Goal: Task Accomplishment & Management: Complete application form

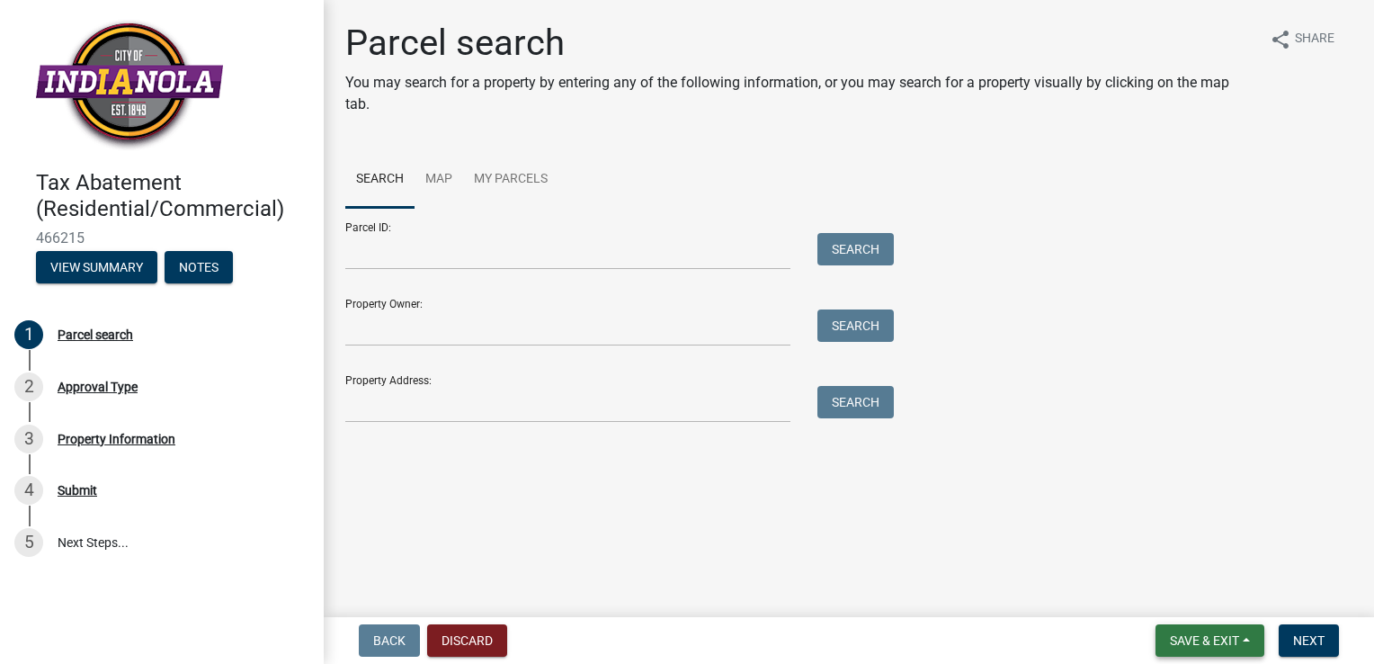
click at [1248, 641] on button "Save & Exit" at bounding box center [1210, 640] width 109 height 32
click at [897, 538] on main "Parcel search You may search for a property by entering any of the following in…" at bounding box center [849, 305] width 1050 height 610
click at [500, 170] on link "My Parcels" at bounding box center [510, 180] width 95 height 58
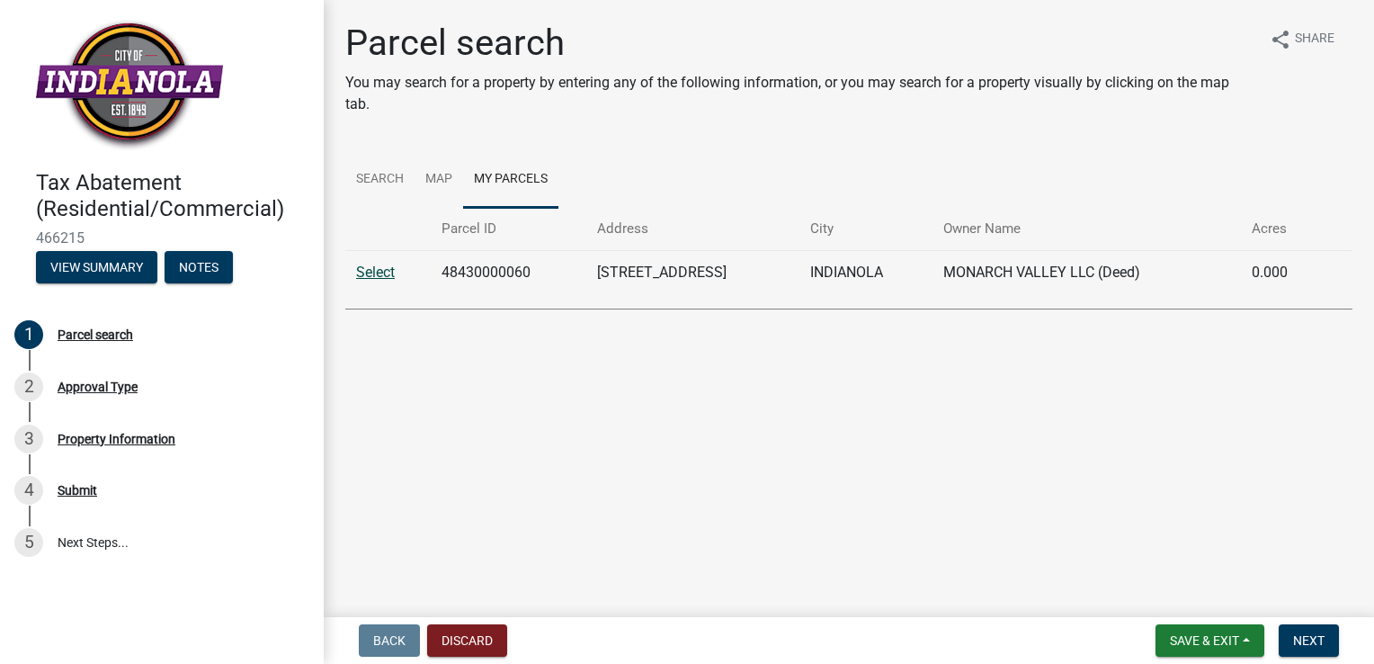
click at [372, 275] on link "Select" at bounding box center [375, 272] width 39 height 17
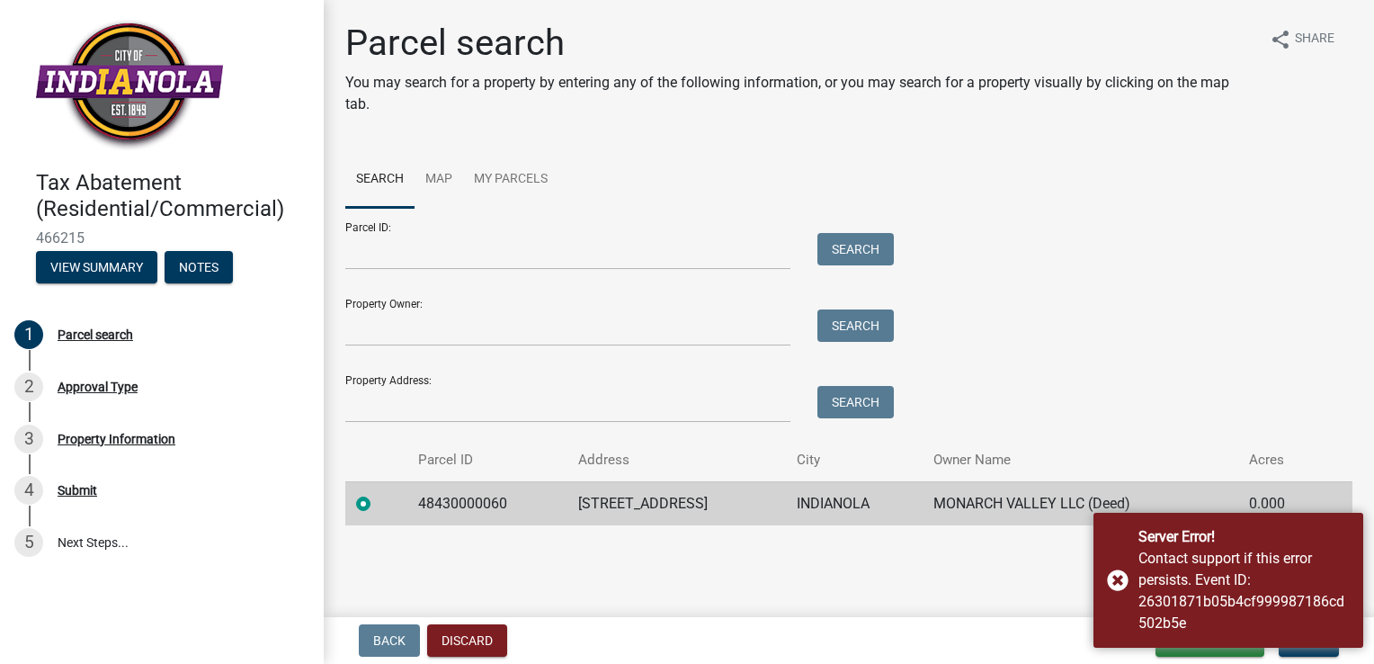
click at [1126, 192] on ul "Search Map My Parcels" at bounding box center [848, 179] width 1007 height 57
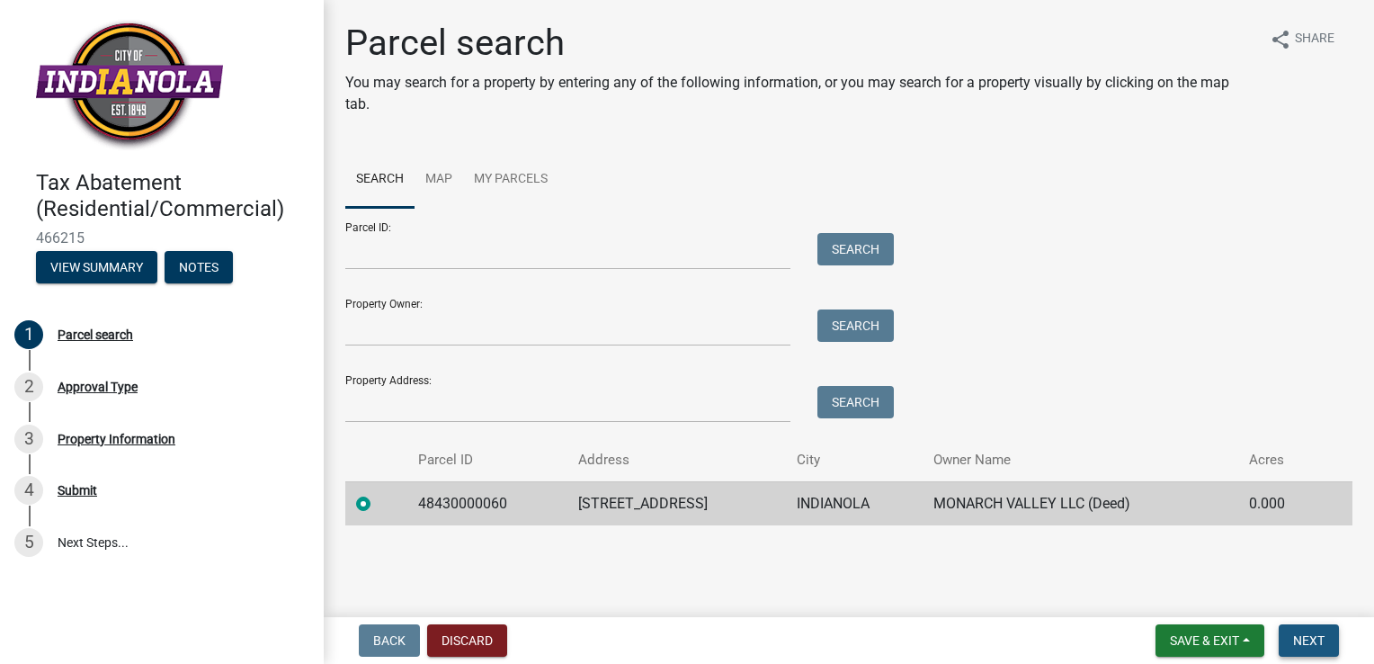
click at [1314, 639] on span "Next" at bounding box center [1308, 640] width 31 height 14
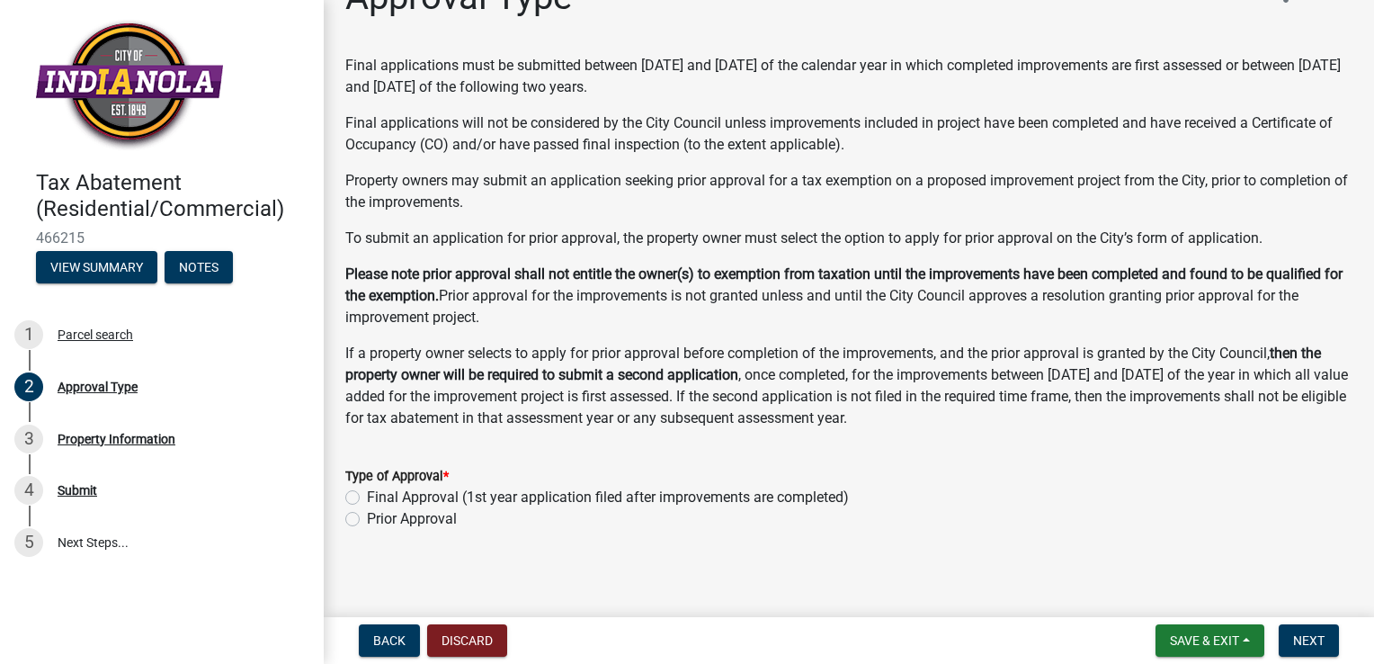
scroll to position [52, 0]
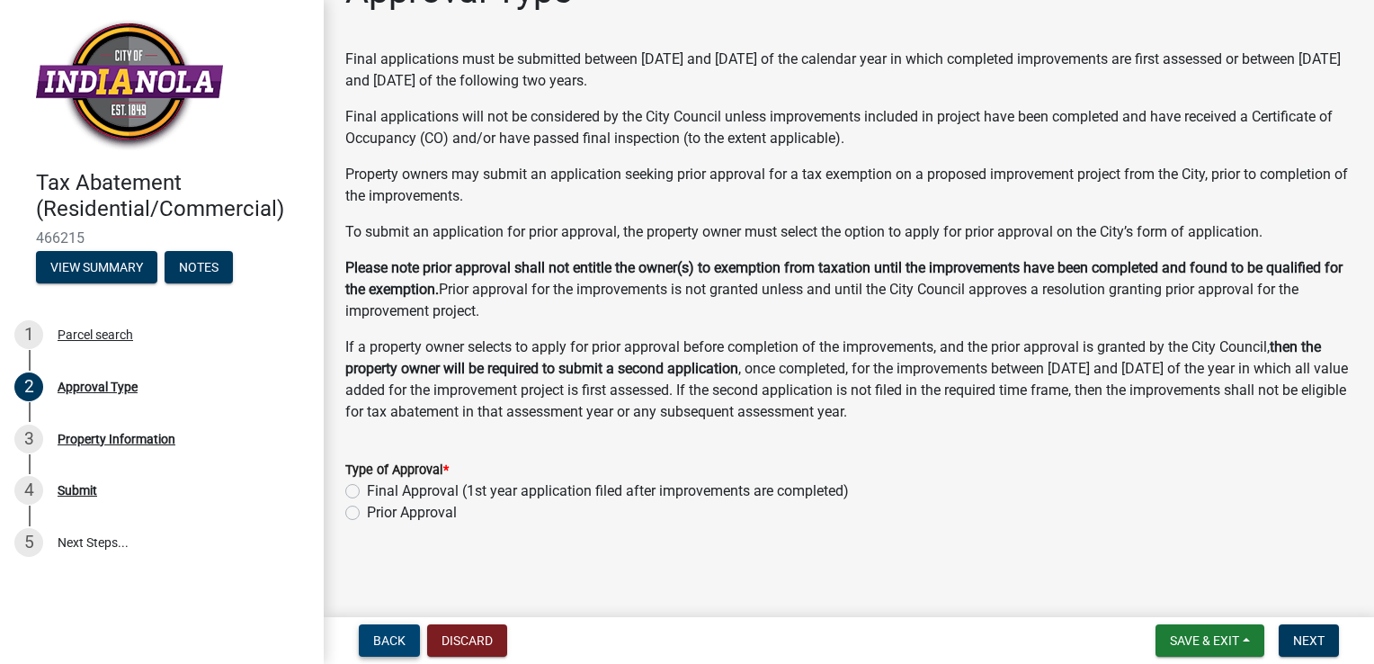
click at [379, 639] on span "Back" at bounding box center [389, 640] width 32 height 14
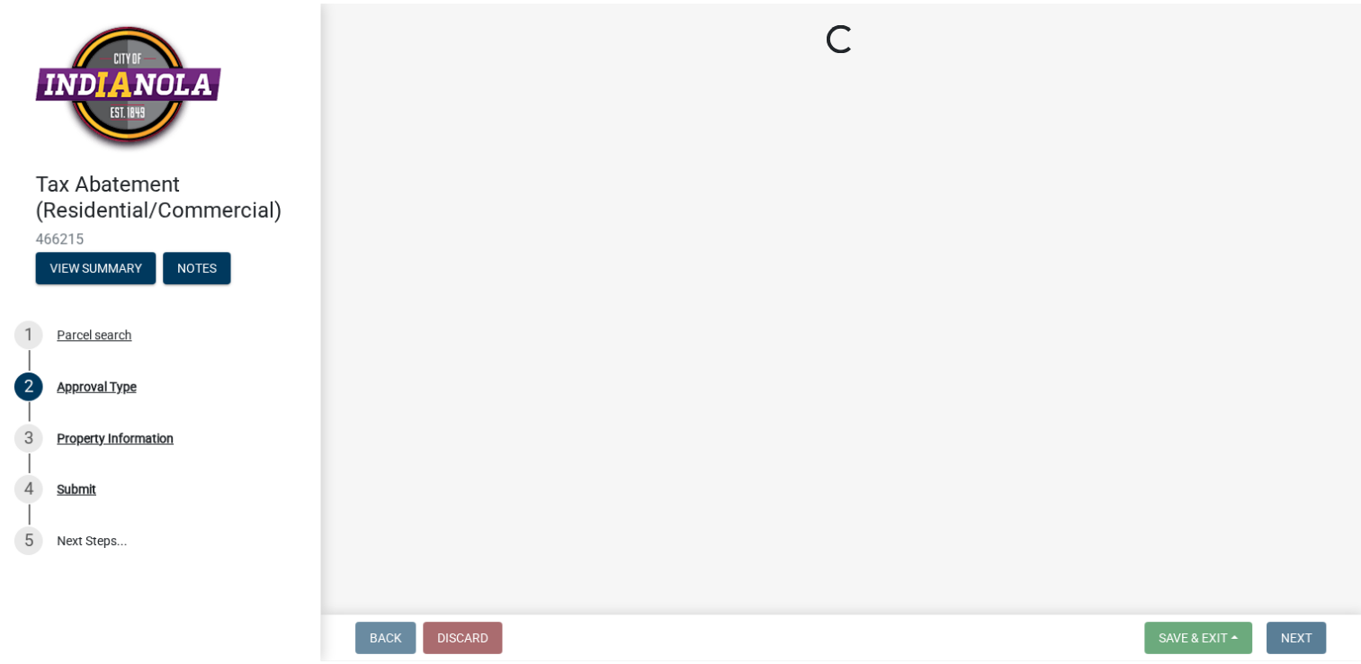
scroll to position [0, 0]
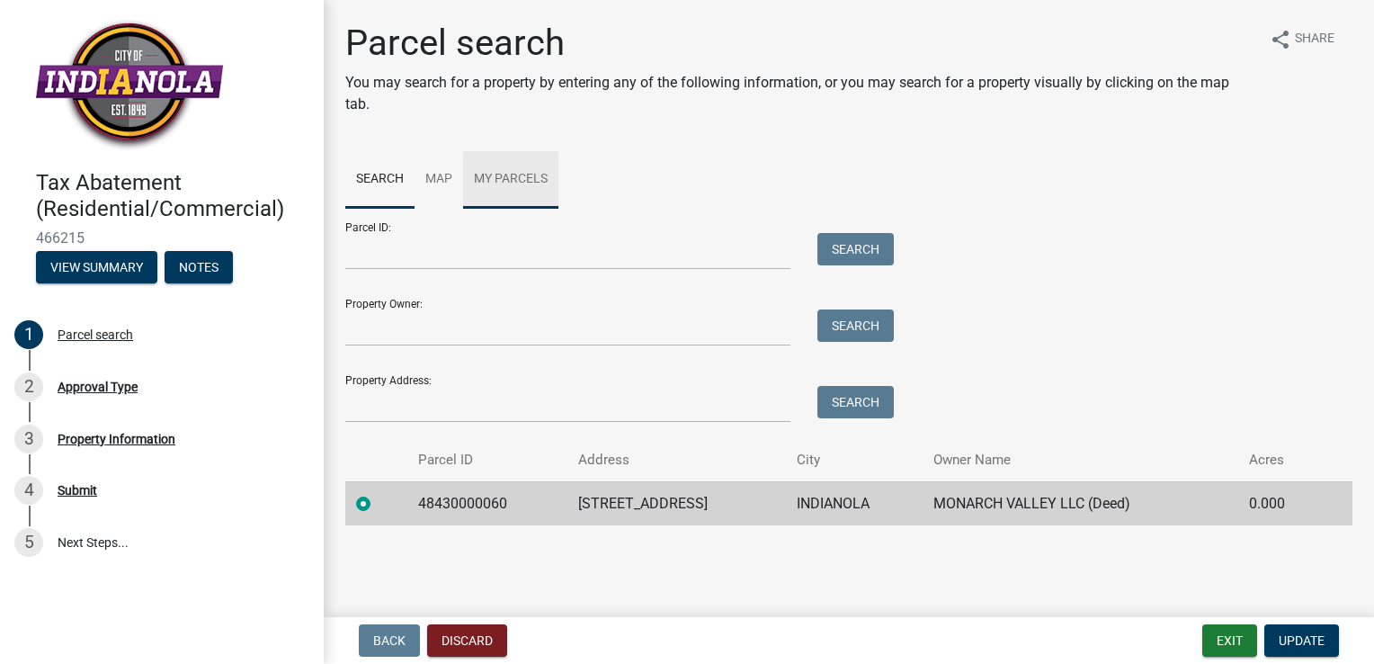
click at [487, 175] on link "My Parcels" at bounding box center [510, 180] width 95 height 58
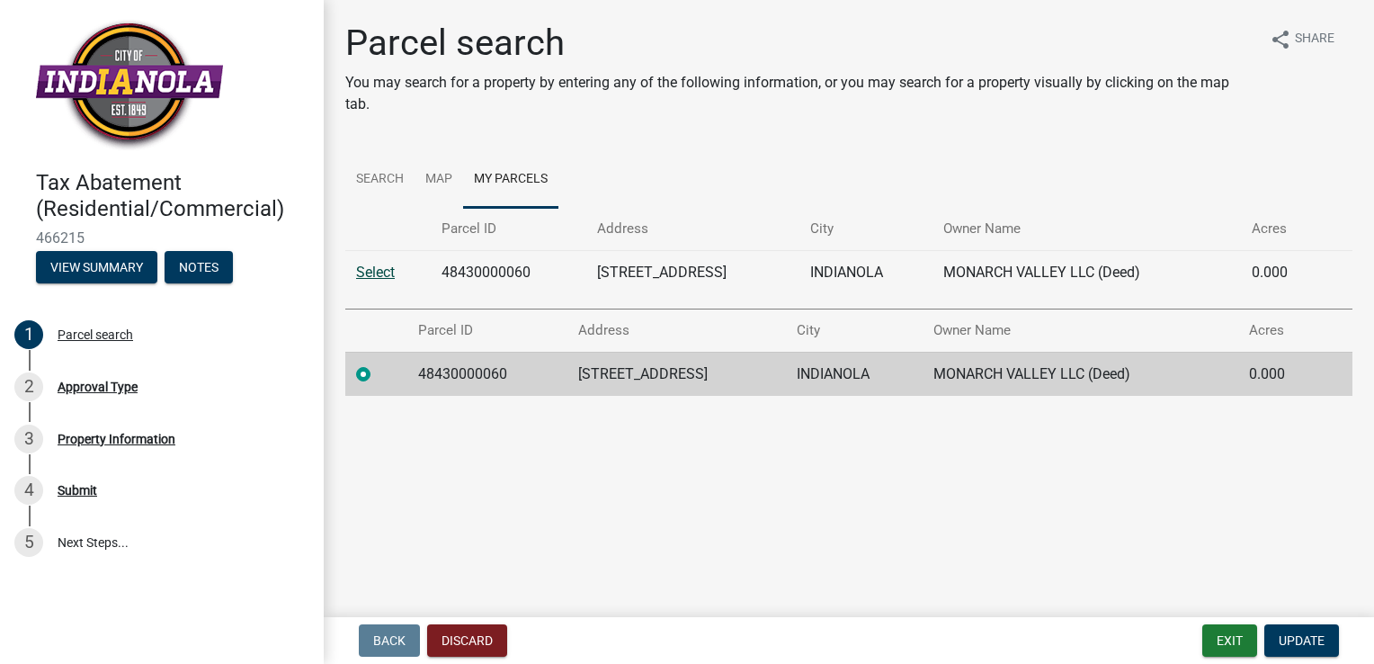
click at [375, 273] on link "Select" at bounding box center [375, 272] width 39 height 17
radio input "false"
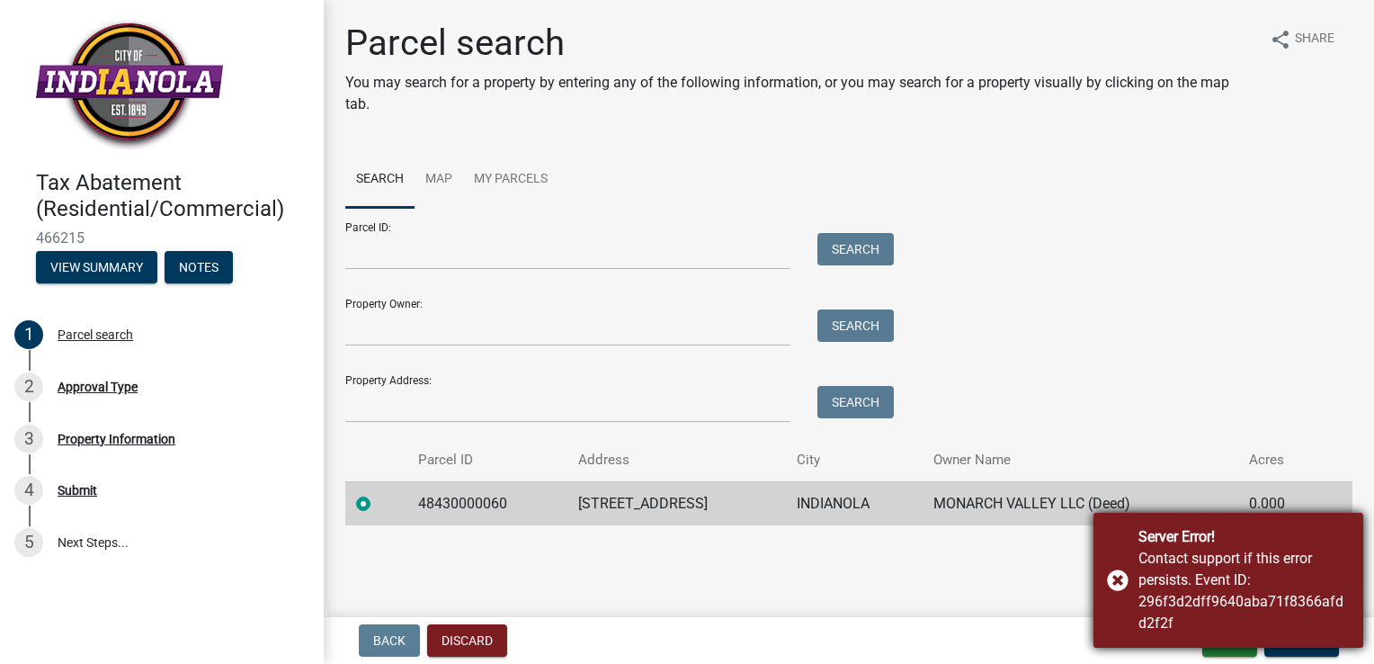
click at [1120, 577] on div "Server Error! Contact support if this error persists. Event ID: 296f3d2dff9640a…" at bounding box center [1229, 580] width 270 height 135
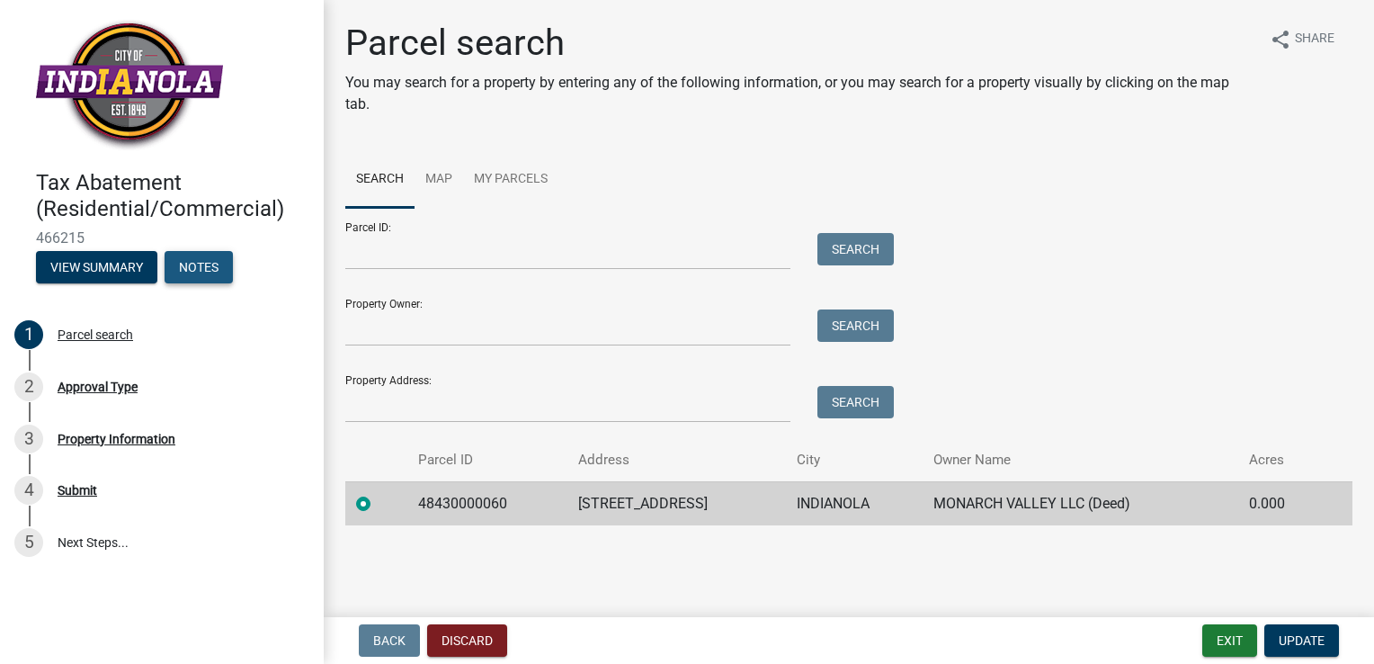
click at [219, 255] on button "Notes" at bounding box center [199, 267] width 68 height 32
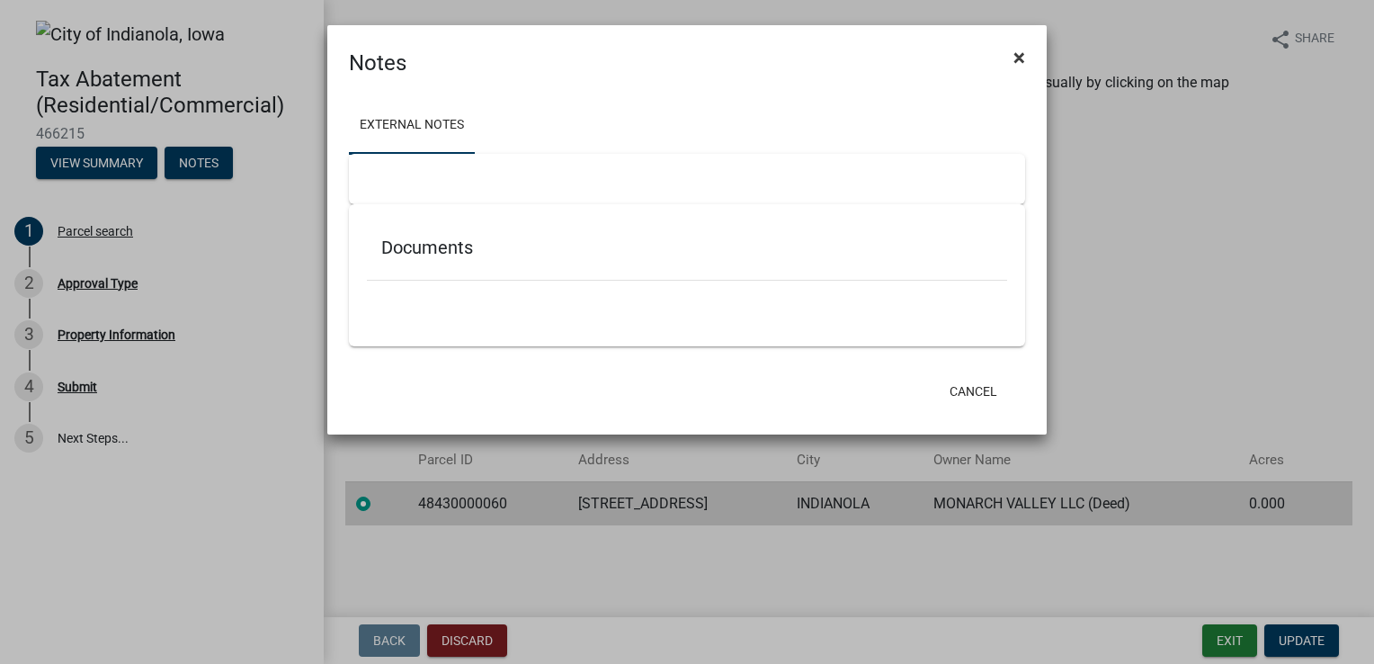
click at [1019, 54] on span "×" at bounding box center [1020, 57] width 12 height 25
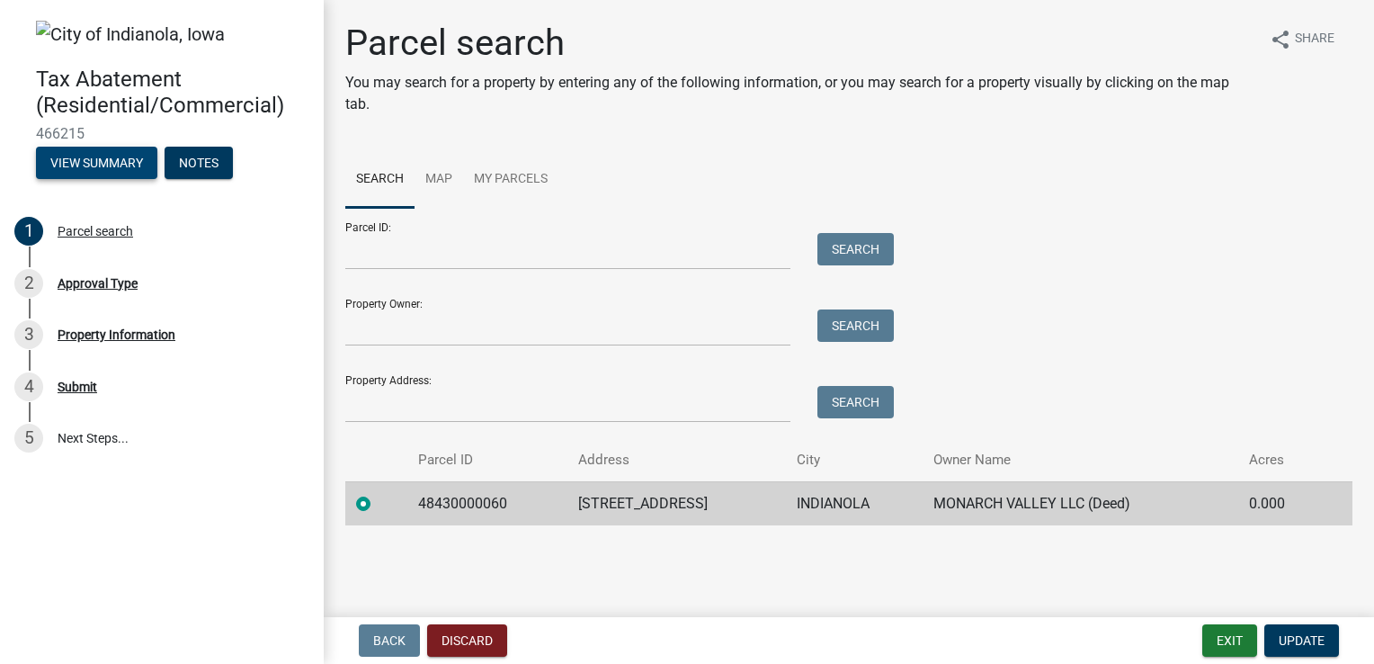
click at [109, 165] on button "View Summary" at bounding box center [96, 163] width 121 height 32
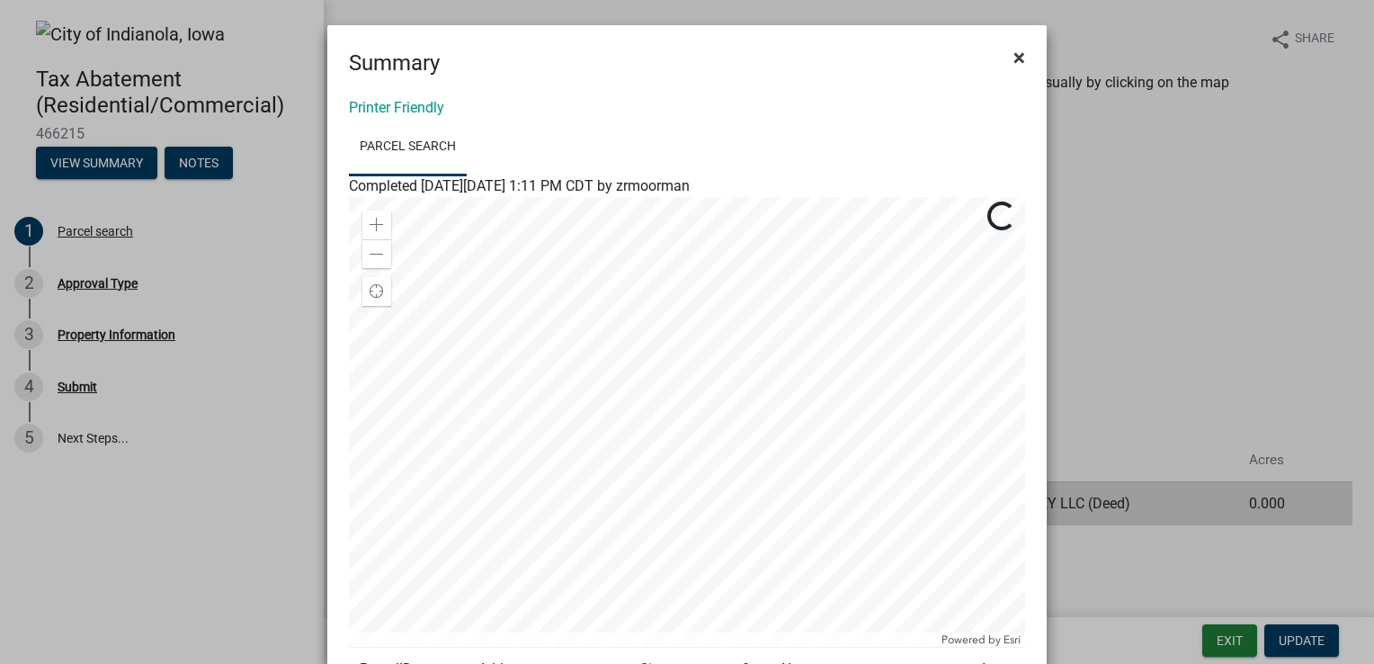
click at [1014, 60] on span "×" at bounding box center [1020, 57] width 12 height 25
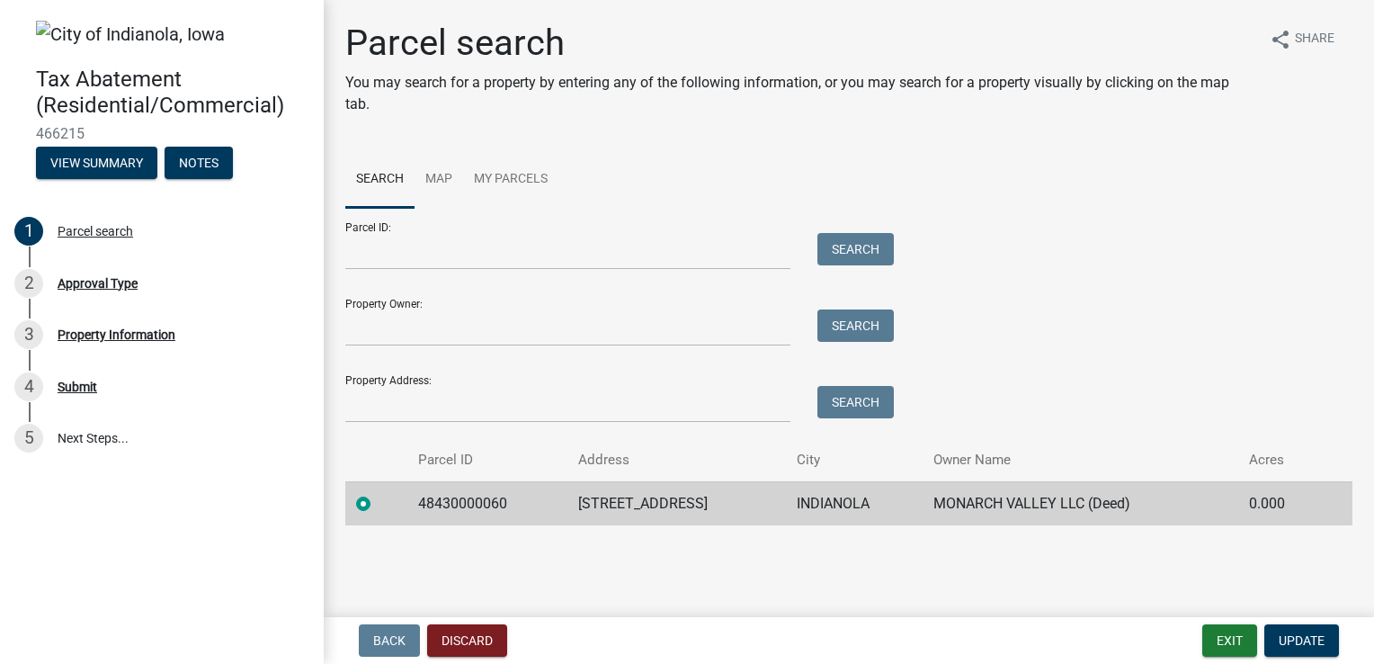
click at [966, 506] on td "MONARCH VALLEY LLC (Deed)" at bounding box center [1081, 503] width 316 height 44
click at [77, 442] on link "5 Next Steps..." at bounding box center [162, 439] width 324 height 52
click at [27, 434] on div "5" at bounding box center [28, 438] width 29 height 29
click at [1235, 646] on button "Exit" at bounding box center [1229, 640] width 55 height 32
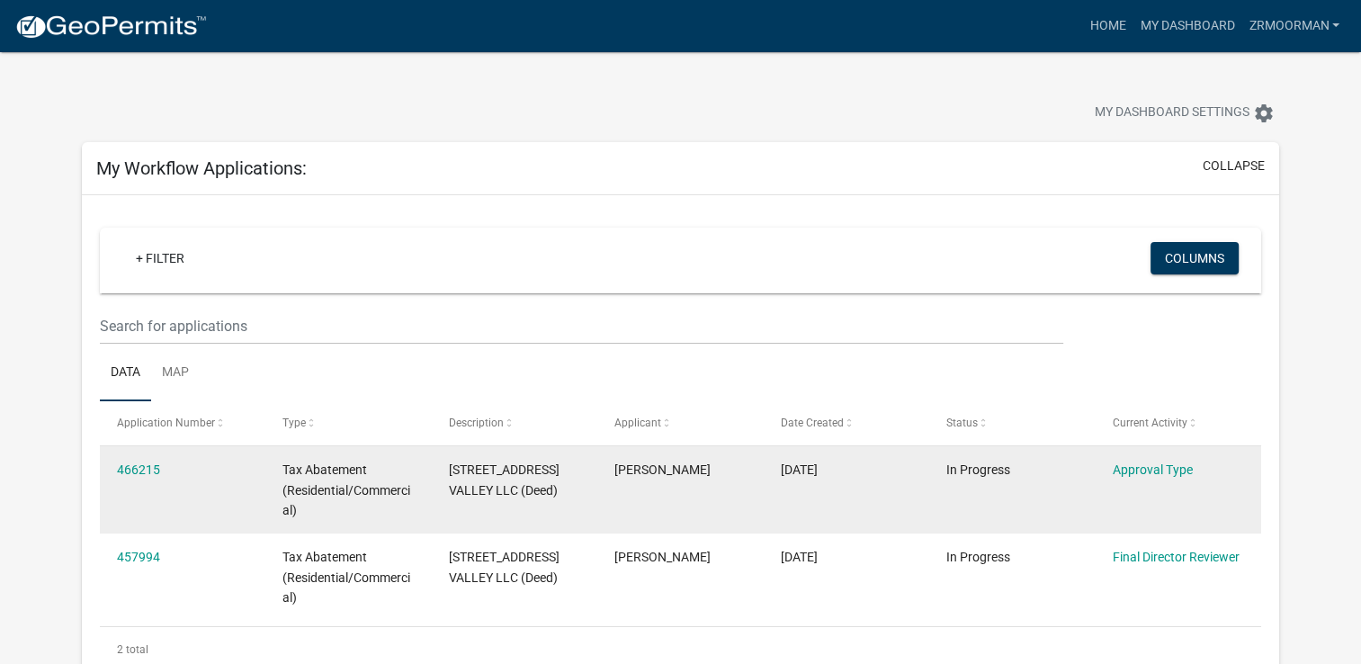
click at [875, 475] on div "[DATE]" at bounding box center [846, 470] width 131 height 21
click at [139, 466] on link "466215" at bounding box center [138, 469] width 43 height 14
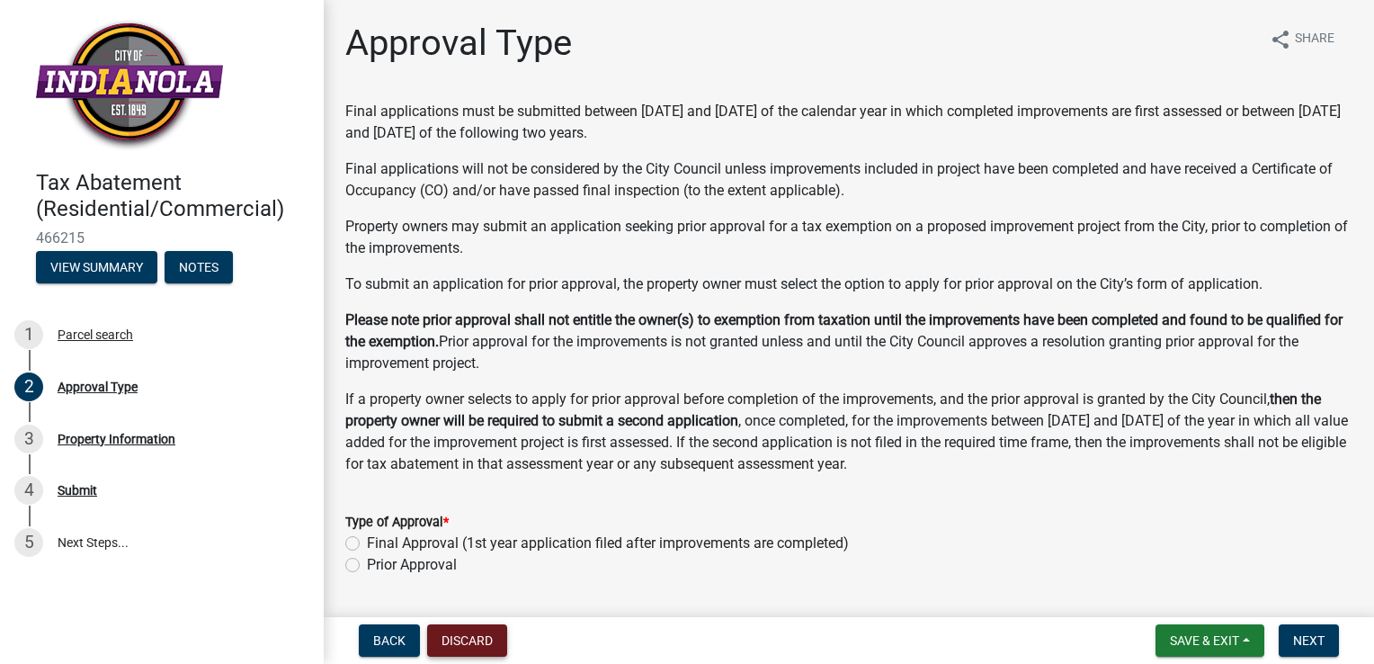
click at [487, 639] on button "Discard" at bounding box center [467, 640] width 80 height 32
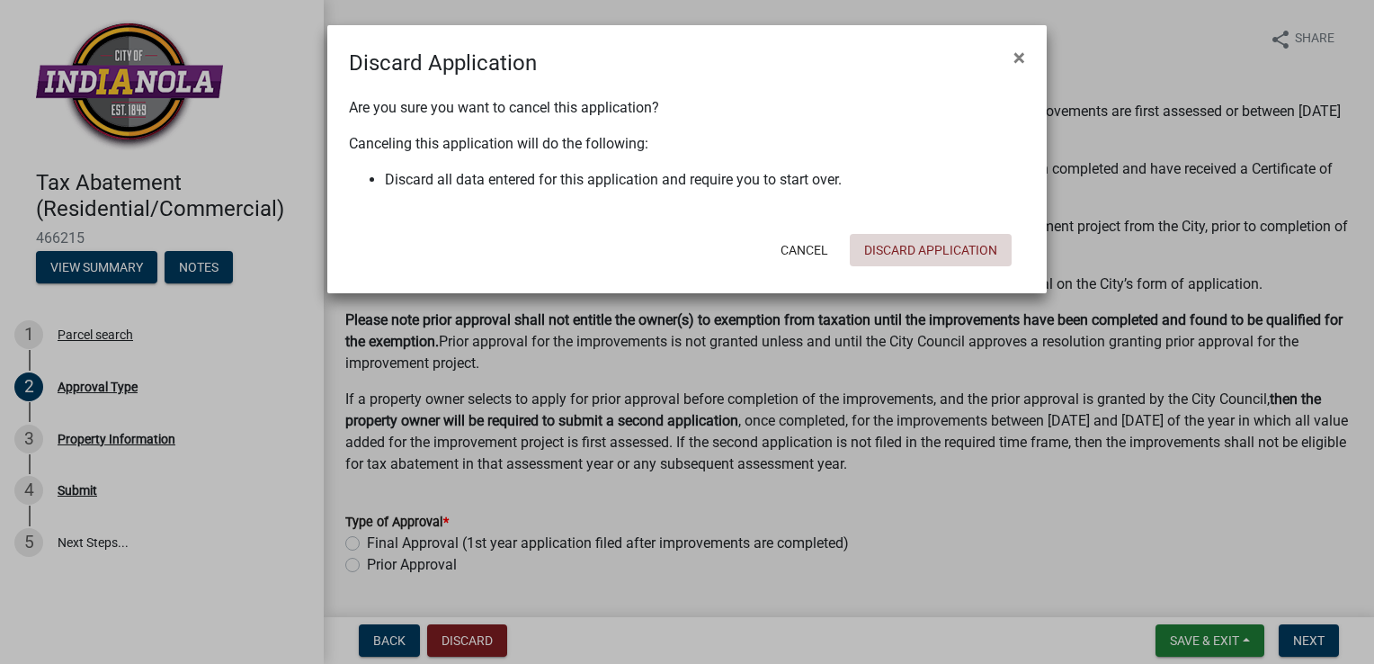
click at [948, 251] on button "Discard Application" at bounding box center [931, 250] width 162 height 32
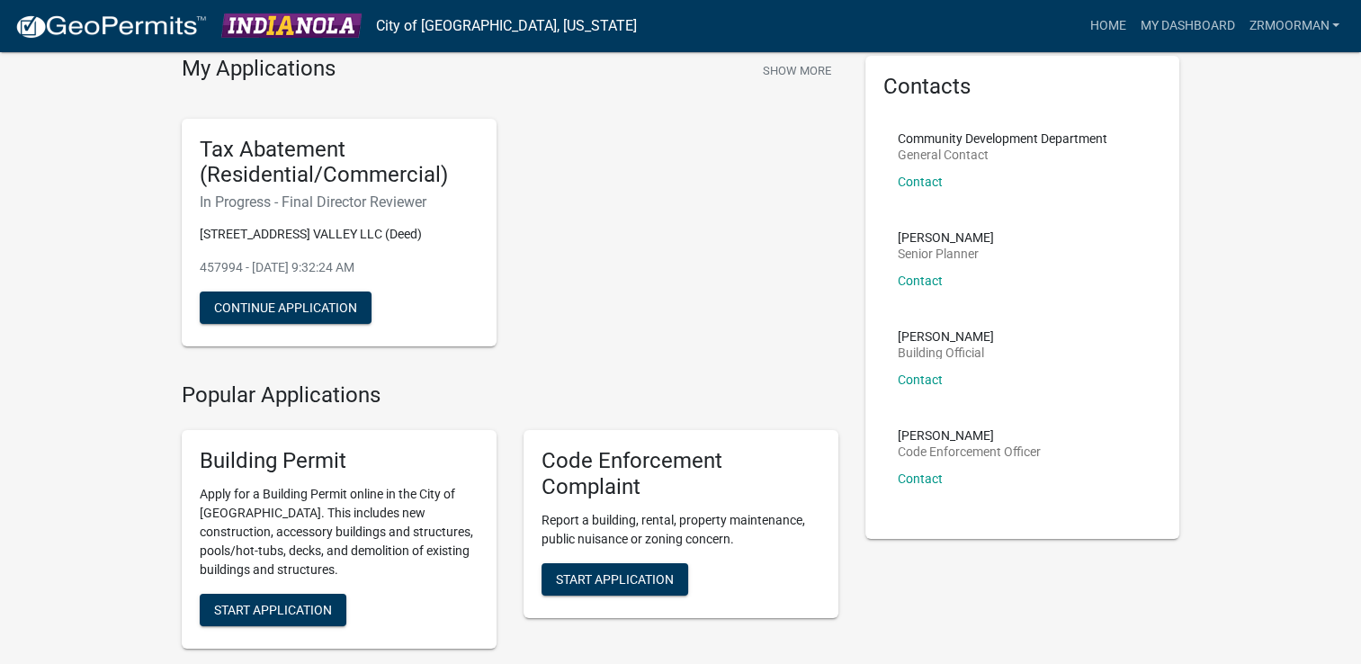
scroll to position [94, 0]
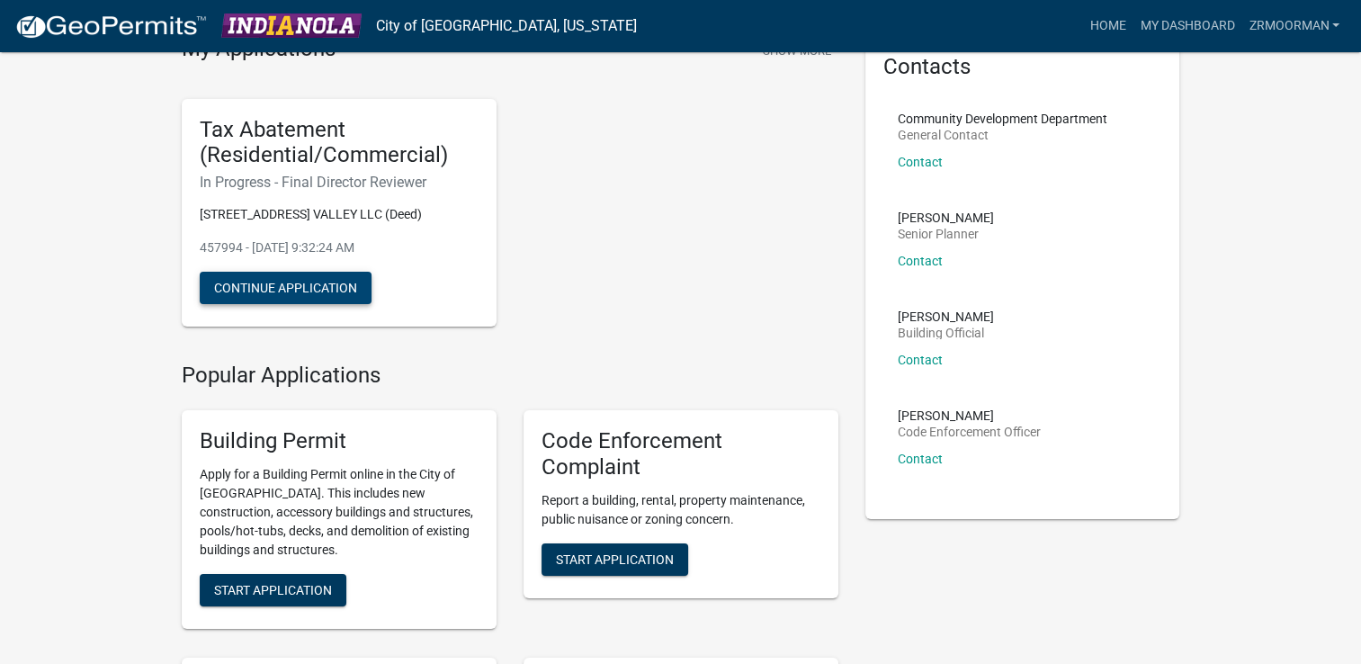
click at [284, 304] on button "Continue Application" at bounding box center [286, 288] width 172 height 32
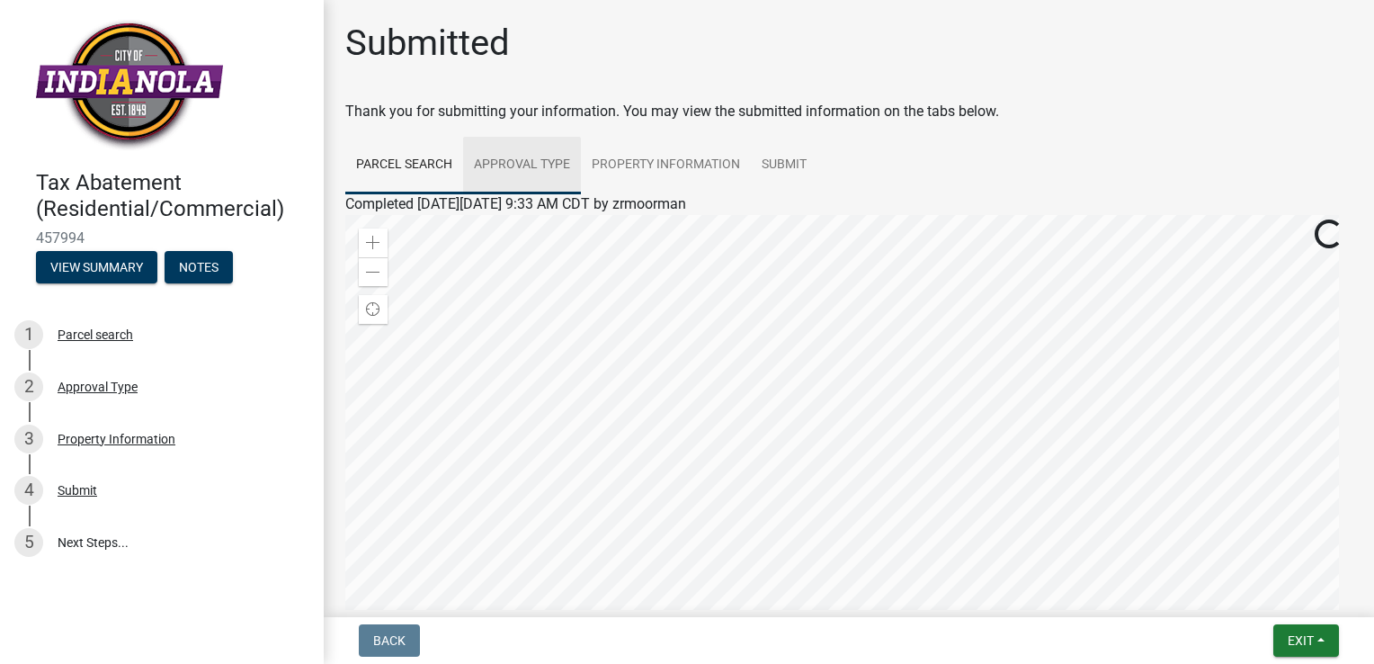
click at [522, 163] on link "Approval Type" at bounding box center [522, 166] width 118 height 58
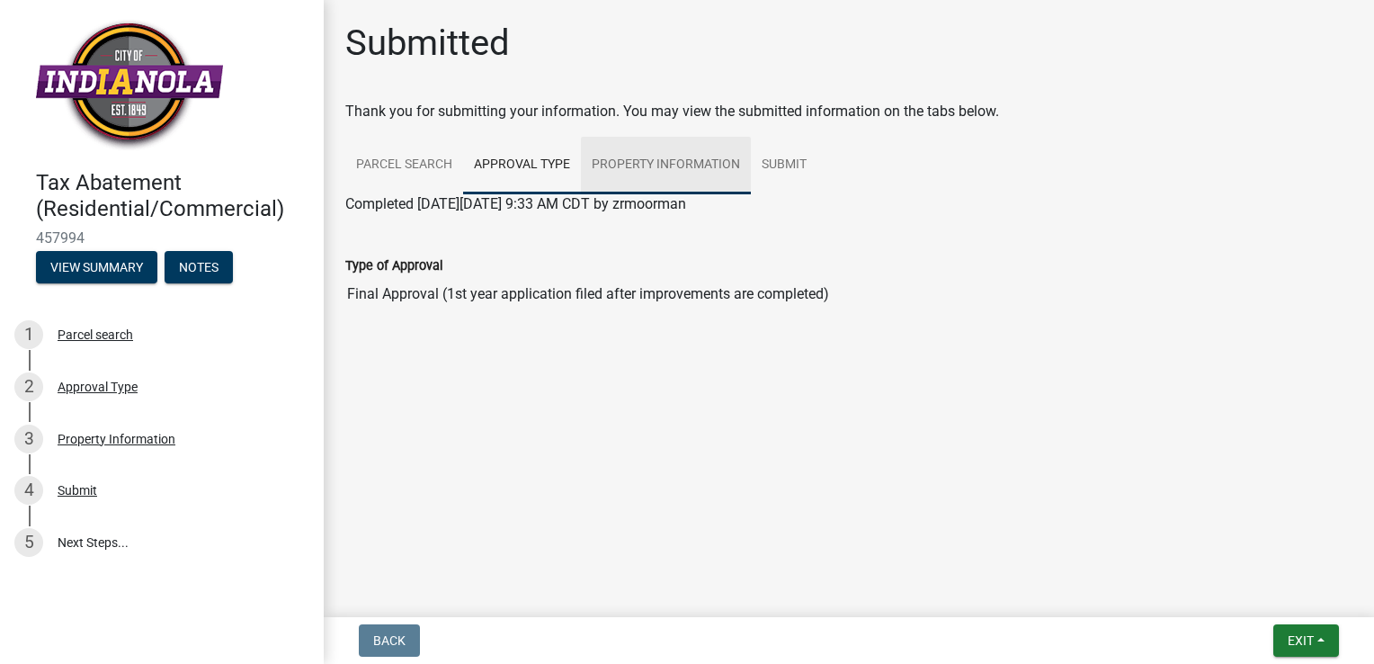
click at [646, 164] on link "Property Information" at bounding box center [666, 166] width 170 height 58
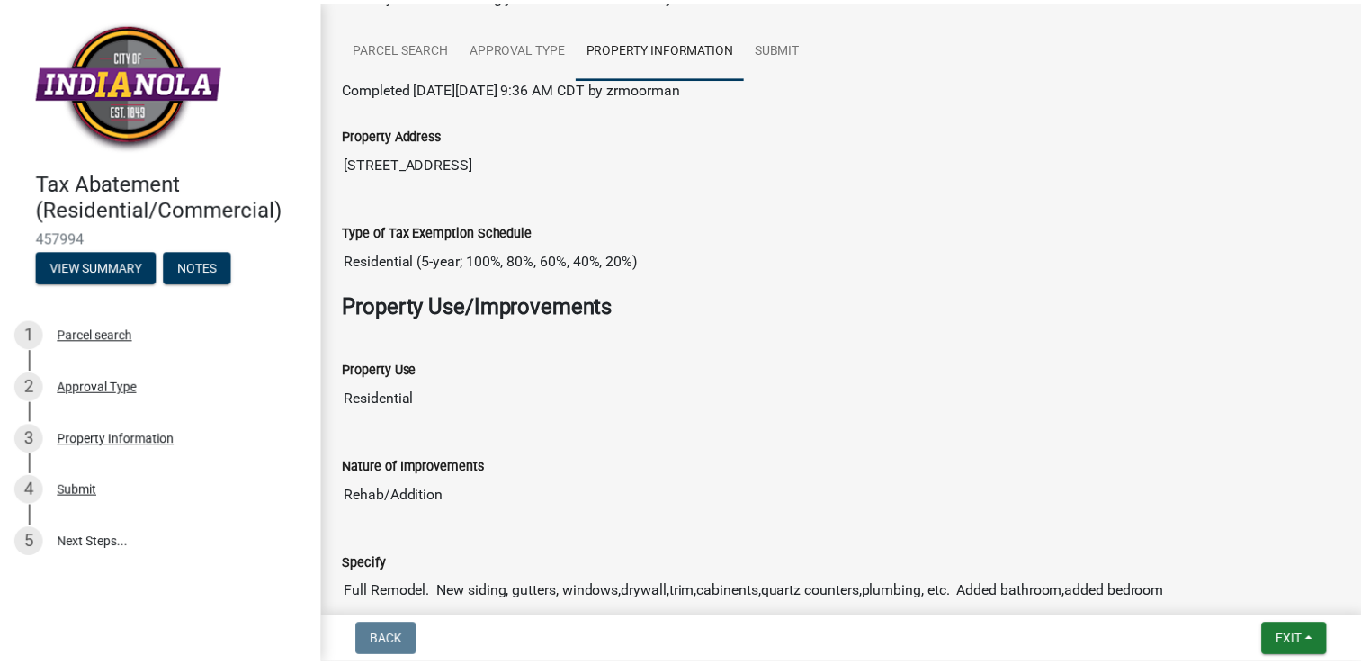
scroll to position [91, 0]
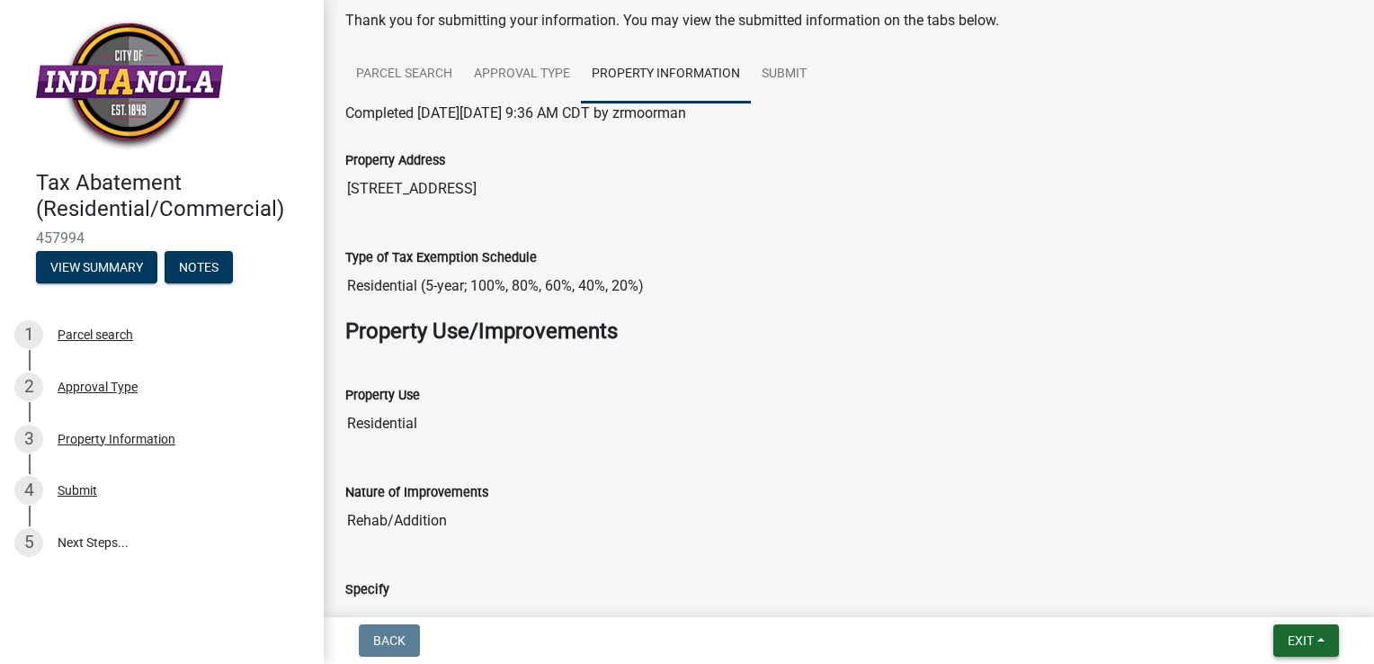
click at [1294, 646] on span "Exit" at bounding box center [1301, 640] width 26 height 14
click at [1260, 598] on button "Save & Exit" at bounding box center [1267, 593] width 144 height 43
